Goal: Task Accomplishment & Management: Complete application form

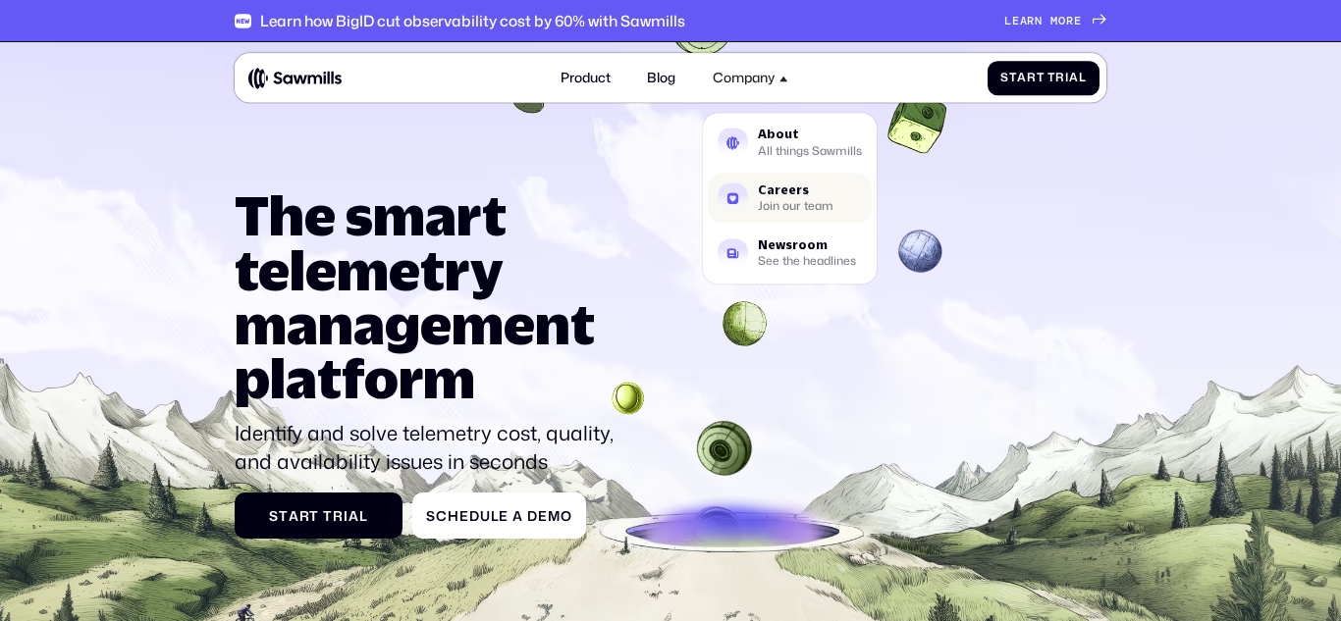
click at [787, 186] on div "Careers" at bounding box center [796, 191] width 76 height 12
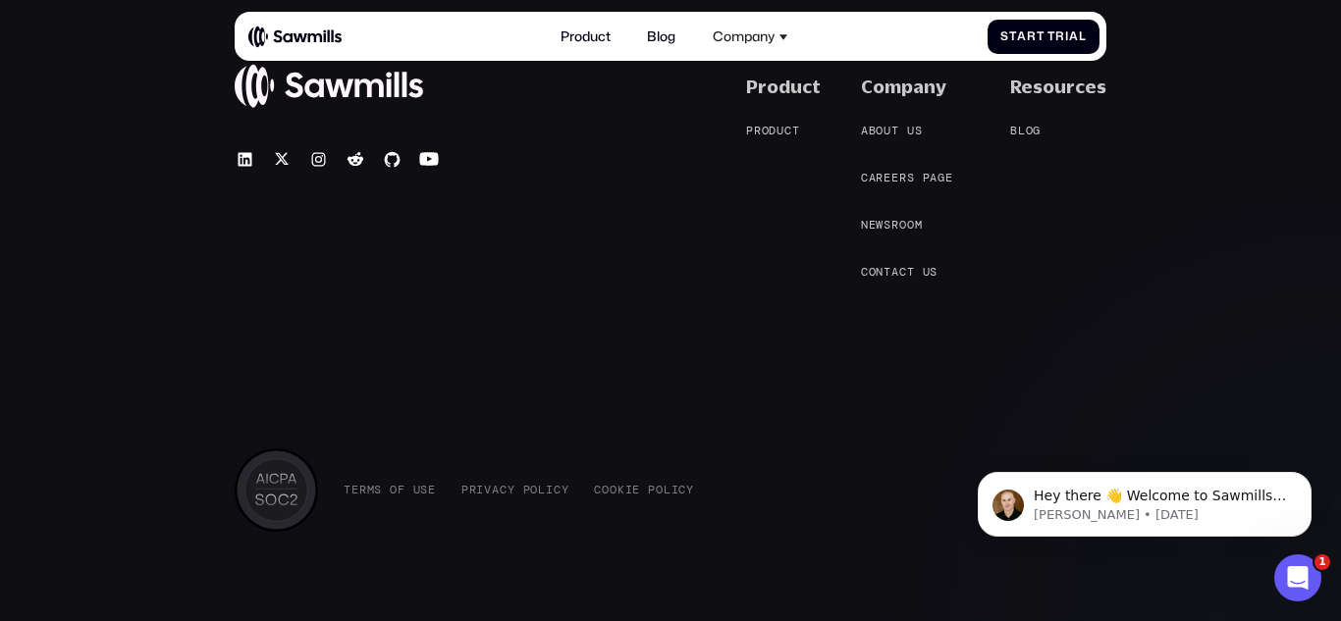
scroll to position [1865, 0]
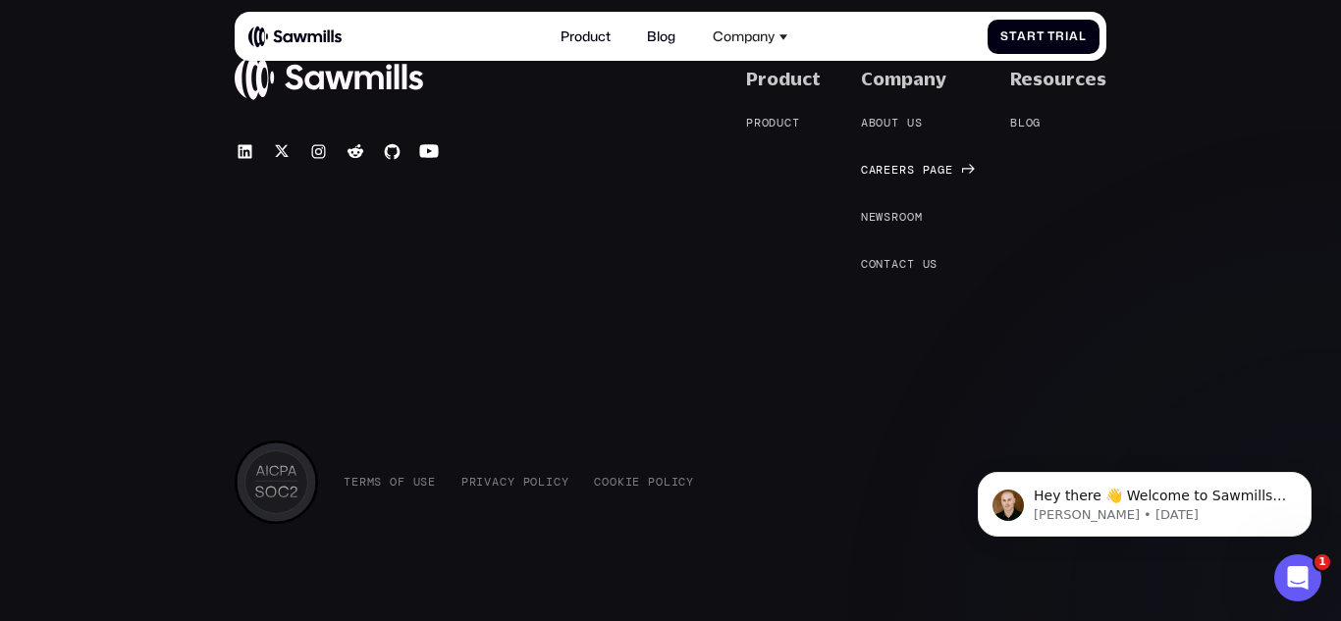
click at [891, 166] on span "e" at bounding box center [888, 170] width 8 height 14
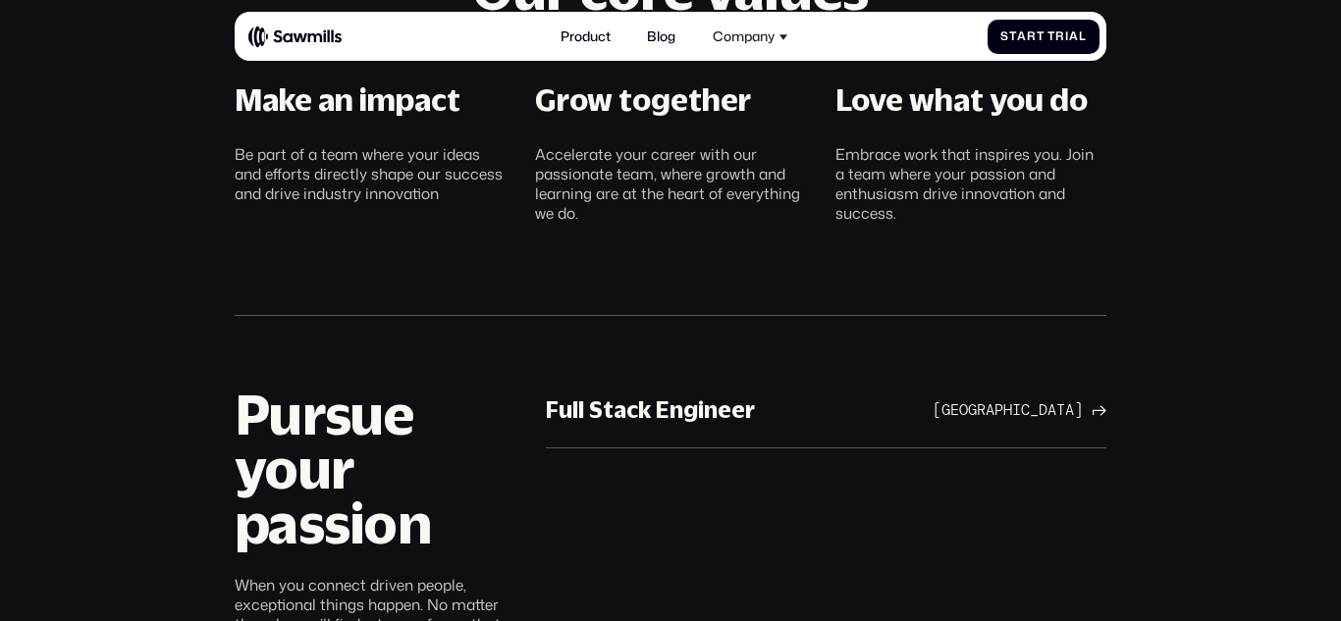
scroll to position [882, 0]
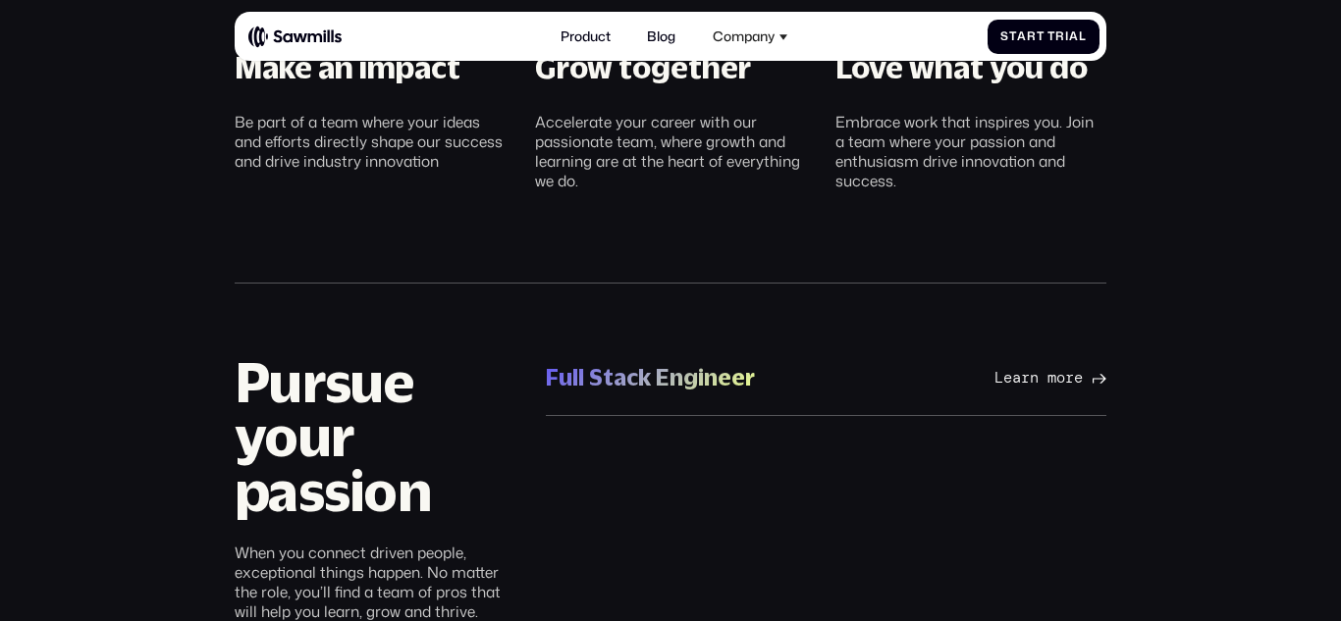
click at [663, 369] on div "Full Stack Engineer" at bounding box center [650, 378] width 209 height 30
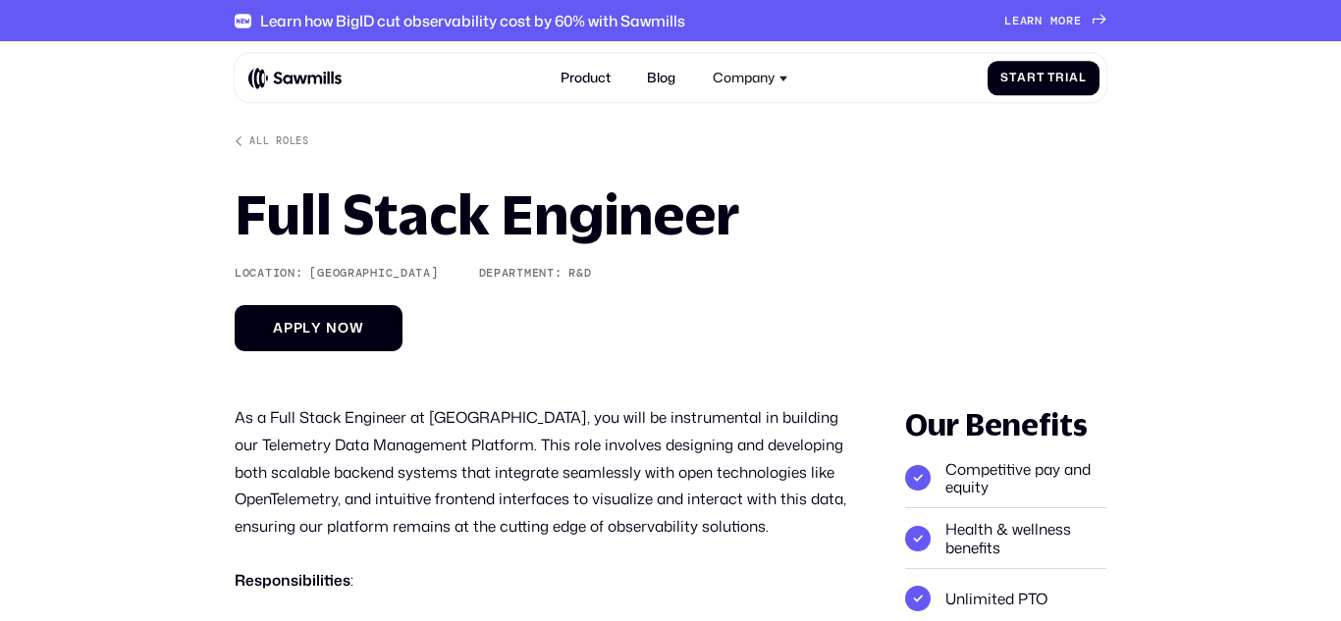
click at [302, 332] on span "p" at bounding box center [299, 328] width 10 height 16
